Goal: Task Accomplishment & Management: Manage account settings

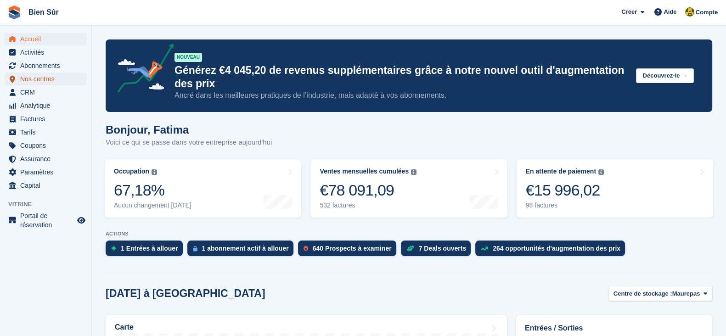
click at [65, 77] on span "Nos centres" at bounding box center [47, 79] width 55 height 13
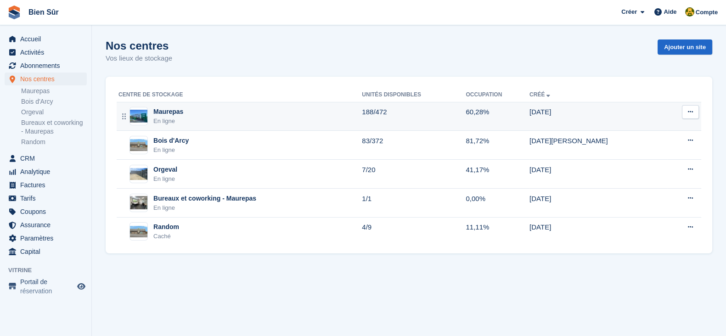
click at [225, 120] on div "Maurepas En ligne" at bounding box center [239, 116] width 243 height 19
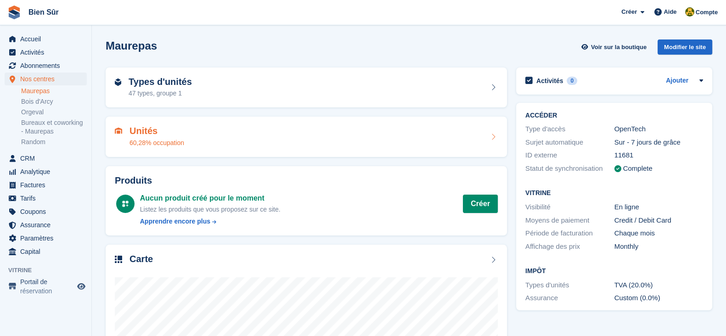
click at [159, 143] on div "60,28% occupation" at bounding box center [157, 143] width 55 height 10
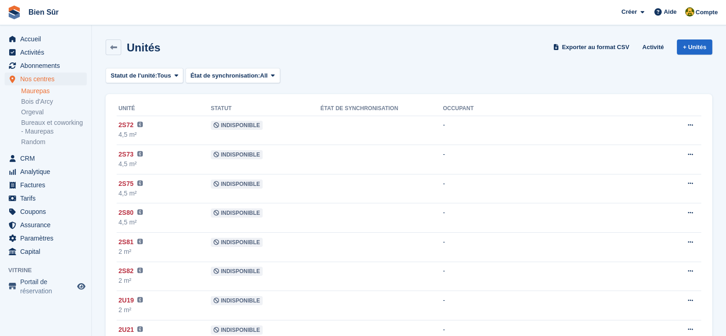
click at [37, 94] on link "Maurepas" at bounding box center [54, 91] width 66 height 9
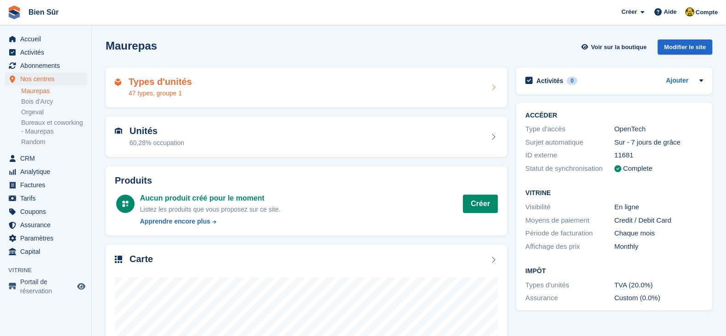
click at [165, 84] on h2 "Types d'unités" at bounding box center [160, 82] width 63 height 11
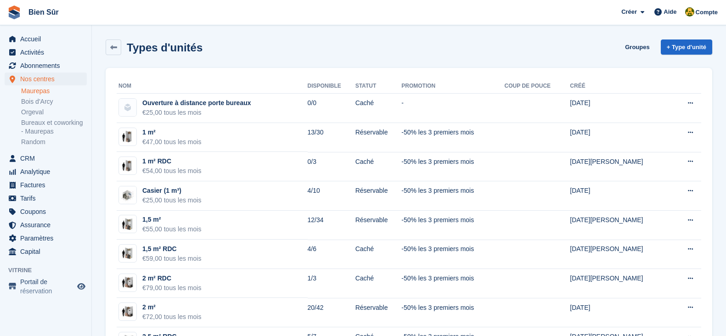
click at [172, 89] on th "Nom" at bounding box center [212, 86] width 191 height 15
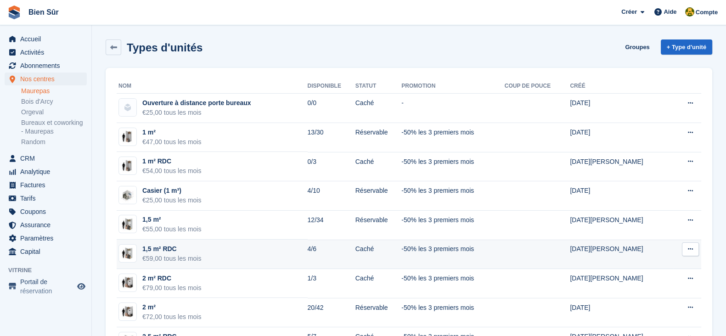
scroll to position [57, 0]
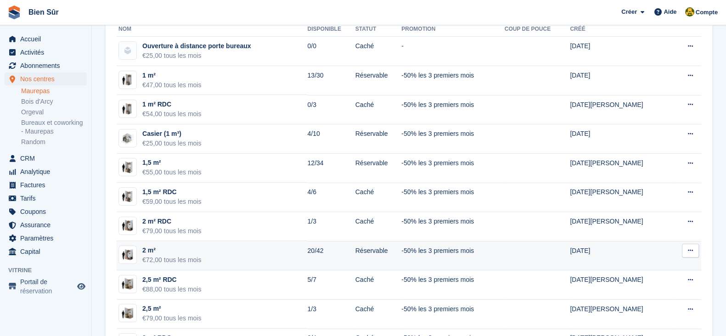
click at [279, 257] on td "2 m² €72,00 tous les mois" at bounding box center [212, 255] width 191 height 29
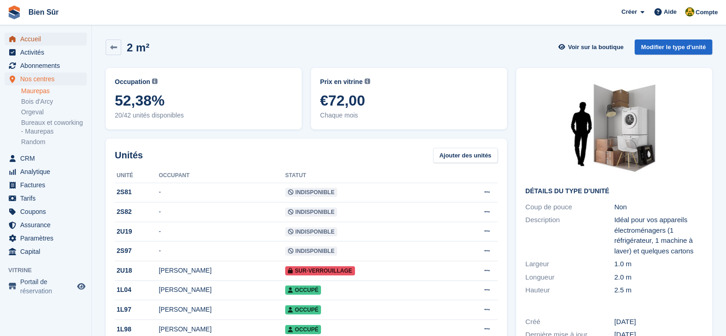
click at [57, 35] on span "Accueil" at bounding box center [47, 39] width 55 height 13
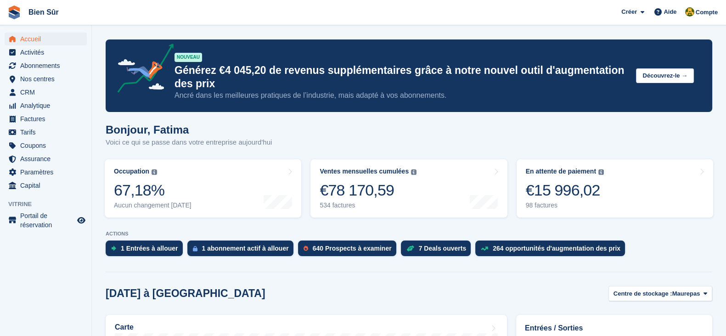
scroll to position [172, 0]
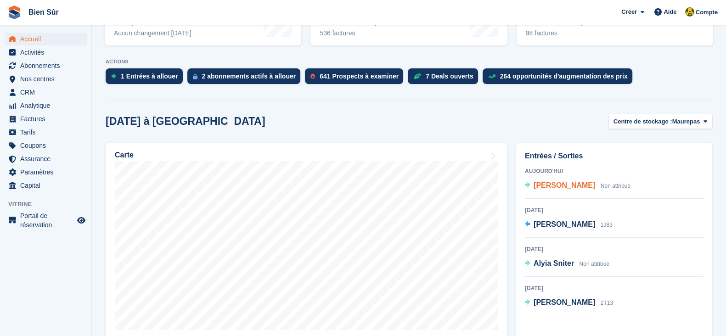
click at [565, 183] on span "[PERSON_NAME]" at bounding box center [565, 185] width 62 height 8
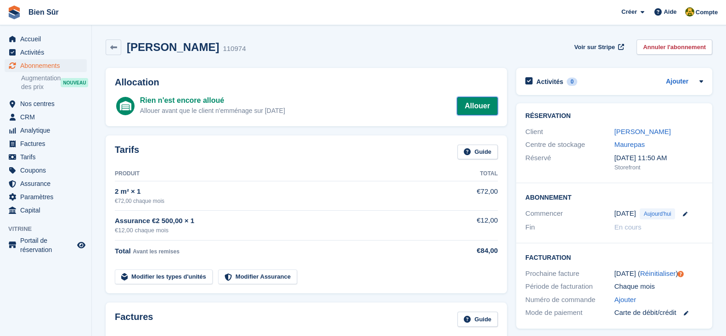
click at [482, 108] on link "Allouer" at bounding box center [477, 106] width 41 height 18
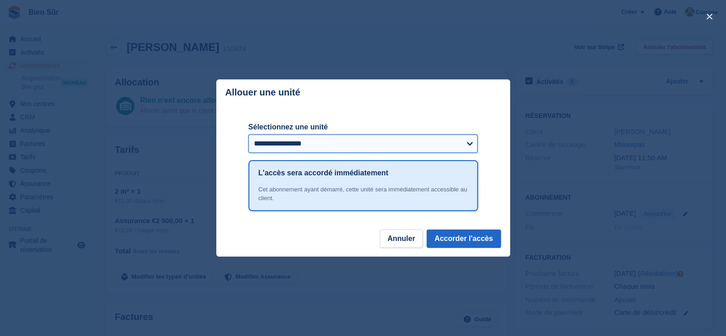
click at [310, 143] on select "**********" at bounding box center [363, 144] width 230 height 18
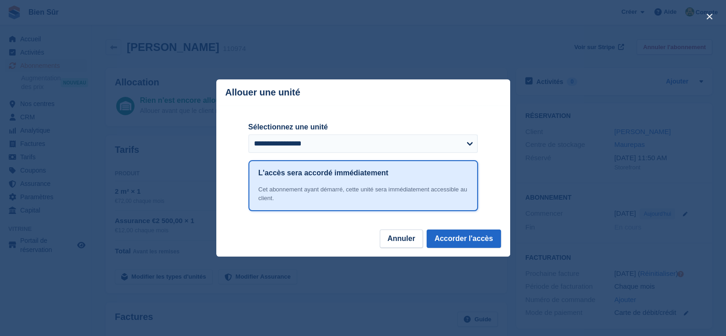
click at [264, 113] on div "**********" at bounding box center [363, 168] width 230 height 124
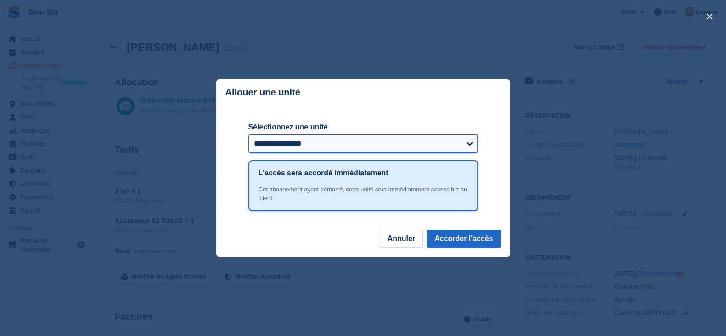
click at [300, 149] on select "**********" at bounding box center [363, 144] width 230 height 18
select select "******"
click at [248, 135] on select "**********" at bounding box center [363, 144] width 230 height 18
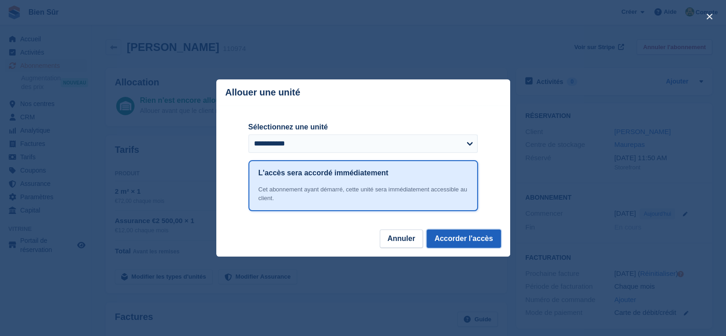
click at [451, 237] on button "Accorder l'accès" at bounding box center [464, 239] width 74 height 18
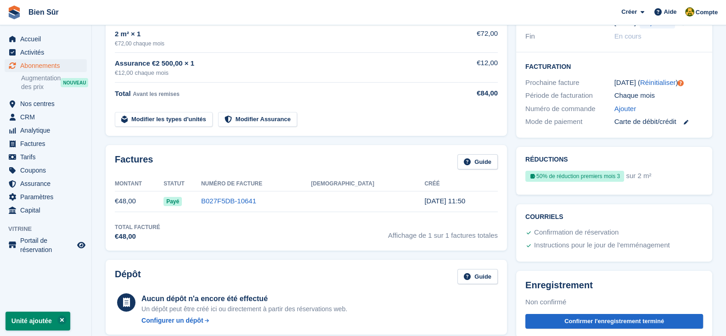
scroll to position [229, 0]
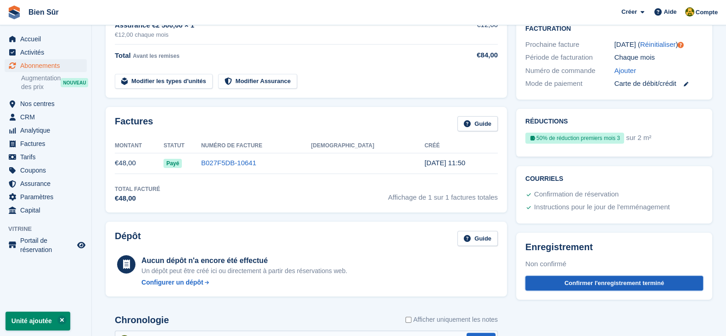
click at [597, 281] on button "Confirmer l'enregistrement terminé" at bounding box center [614, 283] width 178 height 15
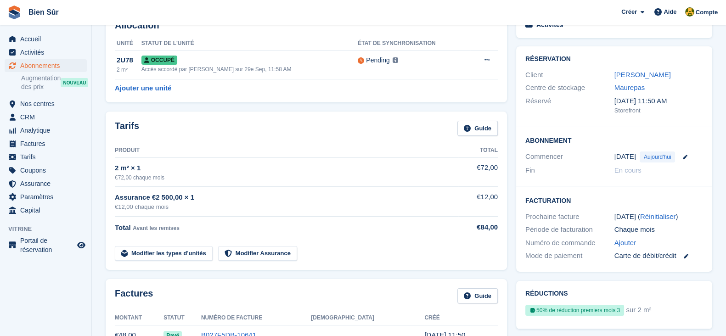
scroll to position [0, 0]
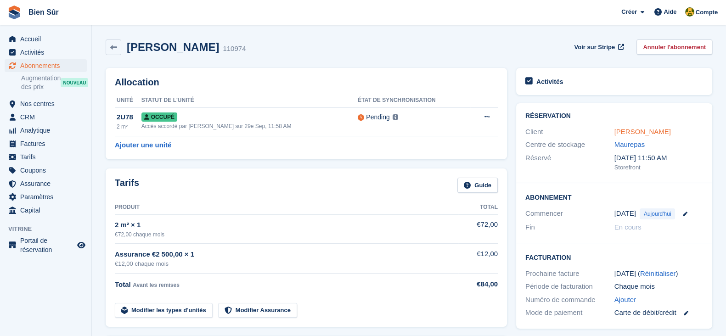
click at [632, 134] on link "[PERSON_NAME]" at bounding box center [642, 132] width 56 height 8
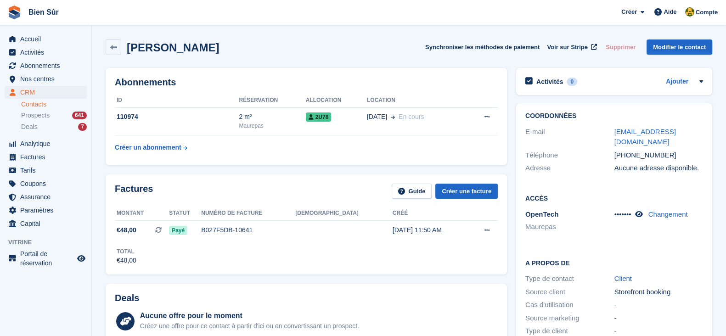
click at [642, 209] on div "••••••• Changement" at bounding box center [658, 214] width 89 height 11
click at [642, 211] on icon at bounding box center [639, 214] width 8 height 7
drag, startPoint x: 637, startPoint y: 211, endPoint x: 615, endPoint y: 216, distance: 22.5
click at [615, 216] on div "816613 Changement" at bounding box center [658, 214] width 89 height 11
copy div "816613"
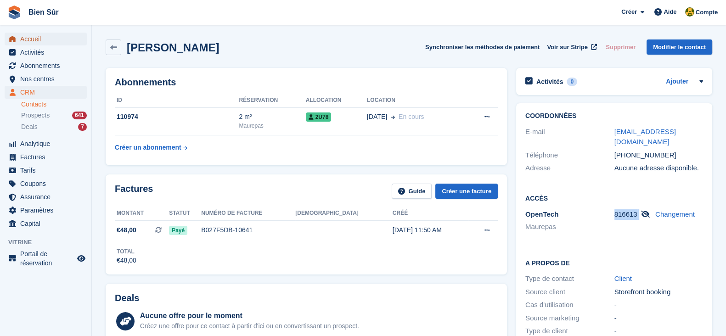
click at [17, 38] on span "menu" at bounding box center [12, 39] width 11 height 11
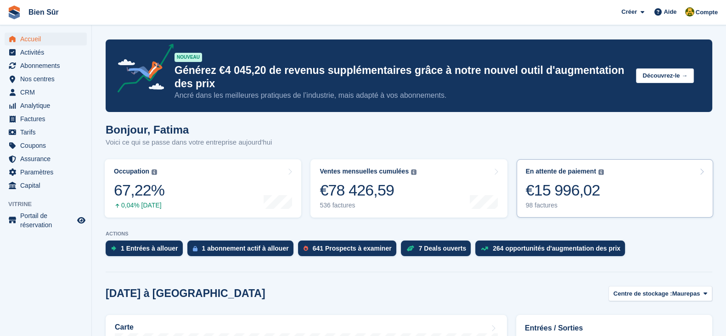
scroll to position [172, 0]
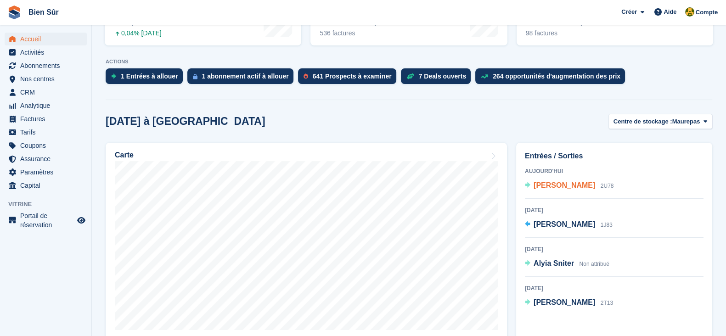
click at [573, 187] on span "[PERSON_NAME]" at bounding box center [565, 185] width 62 height 8
